Goal: Information Seeking & Learning: Learn about a topic

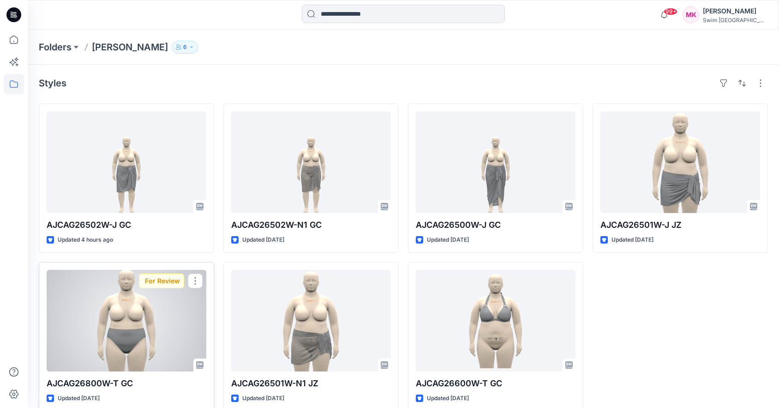
click at [155, 321] on div at bounding box center [127, 321] width 160 height 102
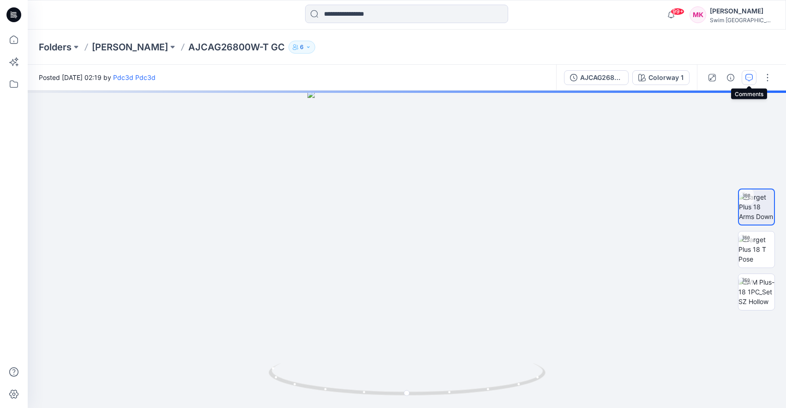
click at [755, 74] on button "button" at bounding box center [749, 77] width 15 height 15
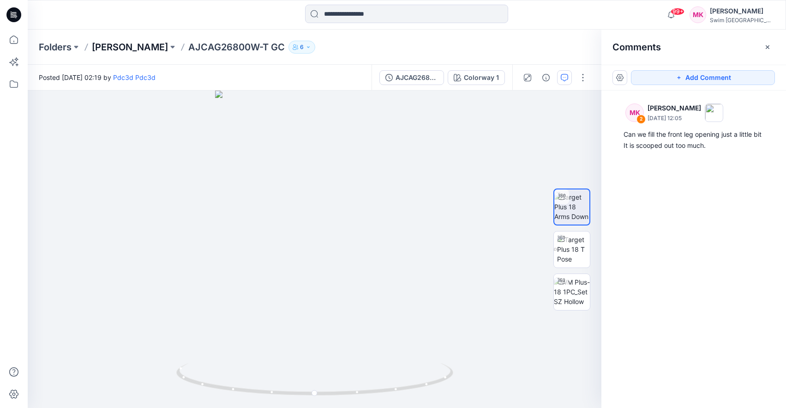
click at [136, 47] on p "[PERSON_NAME]" at bounding box center [130, 47] width 76 height 13
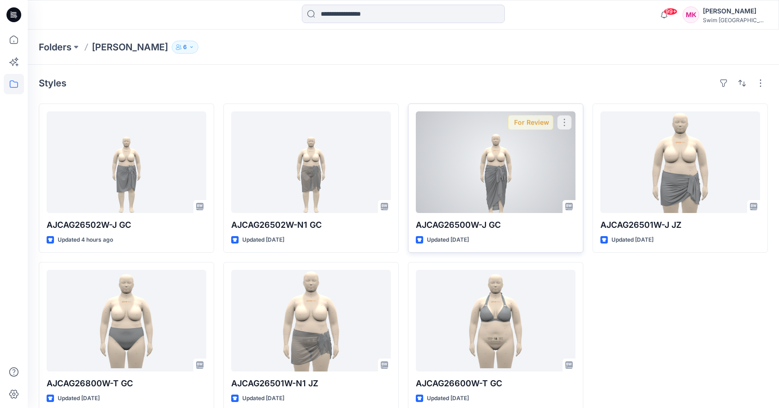
click at [517, 179] on div at bounding box center [496, 162] width 160 height 102
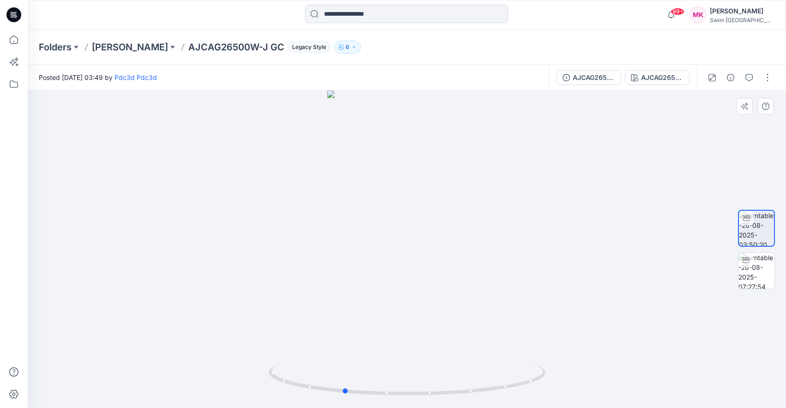
drag, startPoint x: 425, startPoint y: 293, endPoint x: 361, endPoint y: 293, distance: 63.2
click at [361, 293] on div at bounding box center [407, 248] width 758 height 317
click at [139, 45] on p "[PERSON_NAME]" at bounding box center [130, 47] width 76 height 13
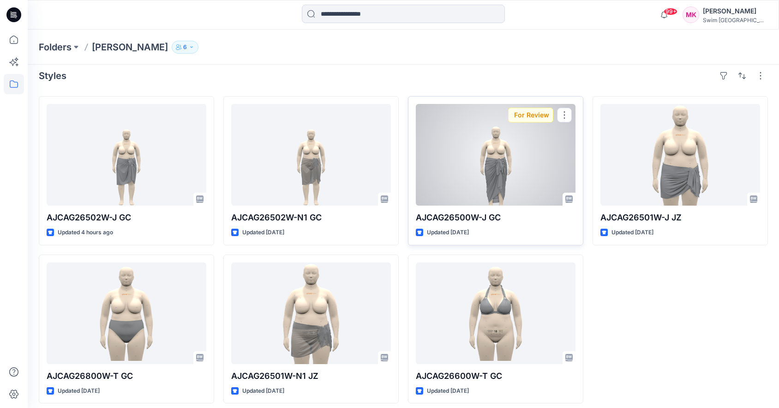
scroll to position [14, 0]
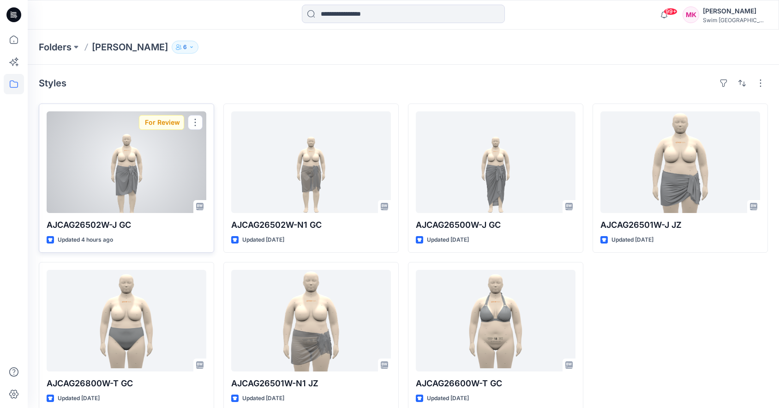
scroll to position [14, 0]
